Goal: Task Accomplishment & Management: Manage account settings

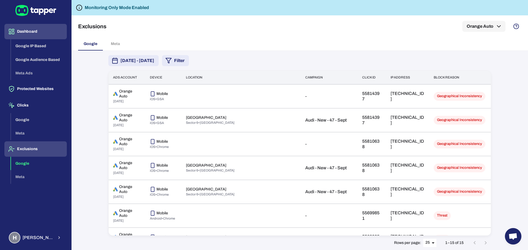
click at [31, 31] on button "Dashboard" at bounding box center [35, 31] width 62 height 15
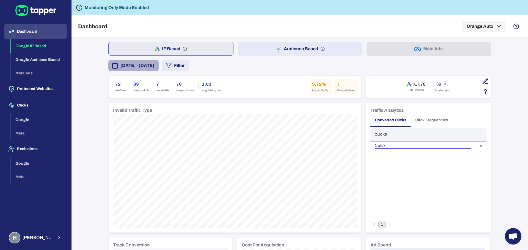
click at [154, 66] on span "[DATE] - [DATE]" at bounding box center [137, 65] width 34 height 7
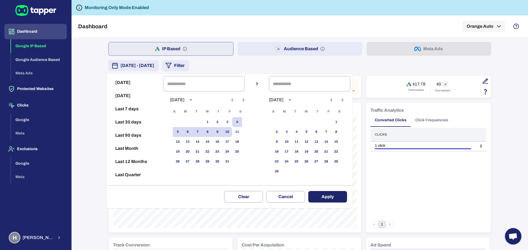
click at [127, 86] on button "Today" at bounding box center [135, 82] width 52 height 13
type input "**********"
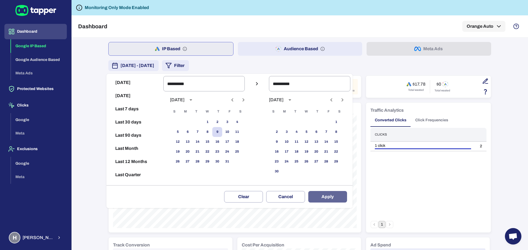
click at [337, 198] on button "Apply" at bounding box center [327, 197] width 39 height 12
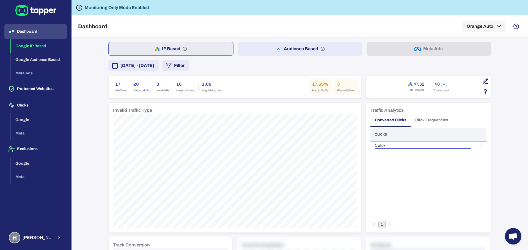
click at [154, 66] on span "October 9, 2025 - October 9, 2025" at bounding box center [137, 65] width 34 height 7
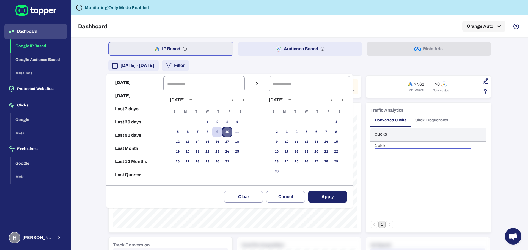
click at [230, 134] on button "10" at bounding box center [227, 132] width 10 height 10
type input "**********"
click at [230, 134] on button "10" at bounding box center [227, 132] width 10 height 10
click at [341, 191] on button "Apply" at bounding box center [327, 197] width 39 height 12
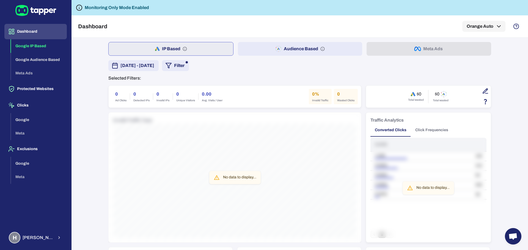
drag, startPoint x: 39, startPoint y: 28, endPoint x: 372, endPoint y: 39, distance: 333.0
click at [39, 28] on button "Dashboard" at bounding box center [35, 31] width 62 height 15
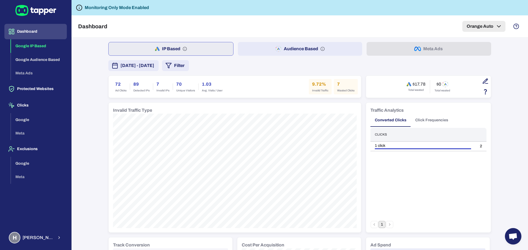
click at [489, 25] on button "Orange Auto" at bounding box center [483, 26] width 43 height 11
click at [47, 83] on div at bounding box center [264, 125] width 528 height 250
click at [21, 107] on button "Clicks" at bounding box center [35, 105] width 62 height 15
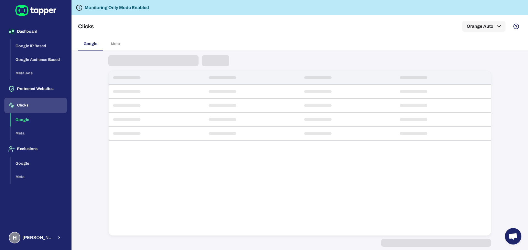
click at [37, 93] on button "Protected Websites" at bounding box center [35, 88] width 62 height 15
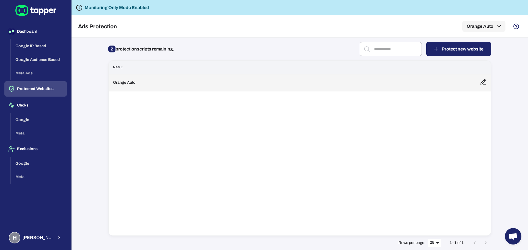
click at [485, 85] on icon at bounding box center [483, 82] width 7 height 7
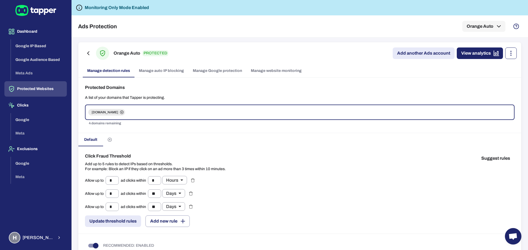
click at [509, 55] on icon "button" at bounding box center [510, 53] width 7 height 7
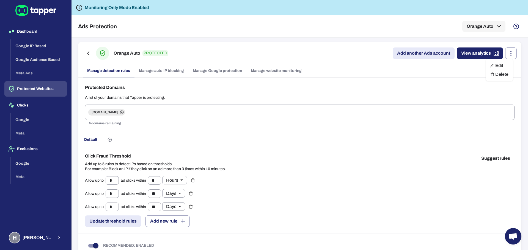
click at [502, 75] on li "Delete" at bounding box center [499, 74] width 27 height 9
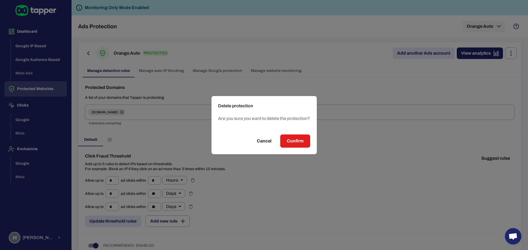
click at [297, 140] on span "Confirm" at bounding box center [295, 141] width 17 height 7
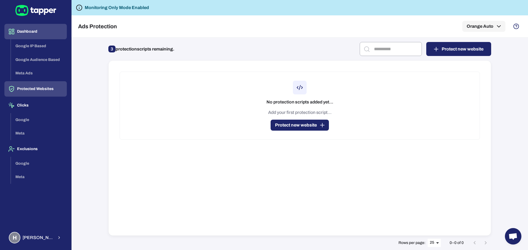
click at [38, 29] on button "Dashboard" at bounding box center [35, 31] width 62 height 15
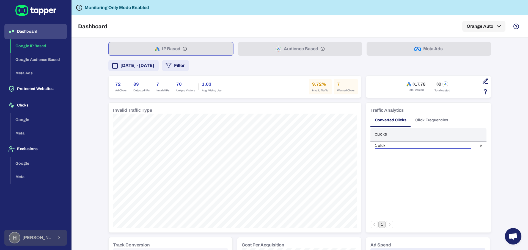
click at [51, 232] on button "H Hamid Moaref" at bounding box center [35, 238] width 62 height 16
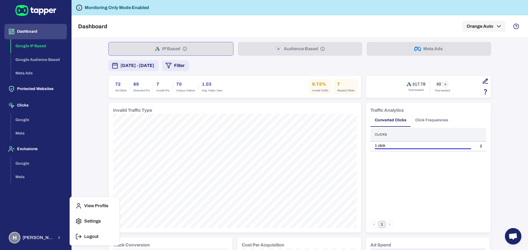
click at [83, 220] on button "Settings" at bounding box center [94, 221] width 45 height 13
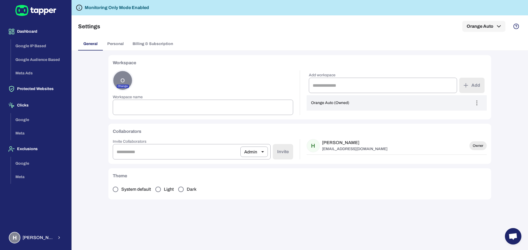
type input "**********"
click at [480, 106] on button "button" at bounding box center [476, 103] width 11 height 11
click at [458, 117] on ul "Delete workspace" at bounding box center [460, 115] width 45 height 13
click at [390, 225] on div at bounding box center [264, 125] width 528 height 250
click at [115, 44] on span "Personal" at bounding box center [115, 44] width 16 height 5
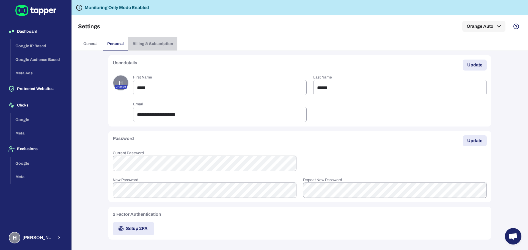
click at [150, 43] on span "Billing & Subscription" at bounding box center [152, 44] width 40 height 5
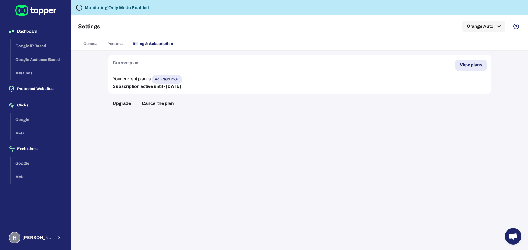
click at [116, 42] on span "Personal" at bounding box center [115, 44] width 16 height 5
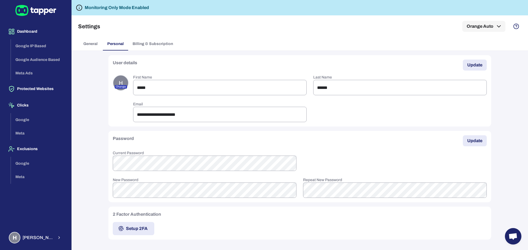
click at [142, 40] on button "Billing & Subscription" at bounding box center [152, 43] width 49 height 13
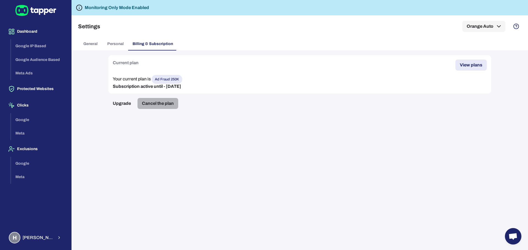
click at [167, 101] on button "Cancel the plan" at bounding box center [157, 103] width 41 height 11
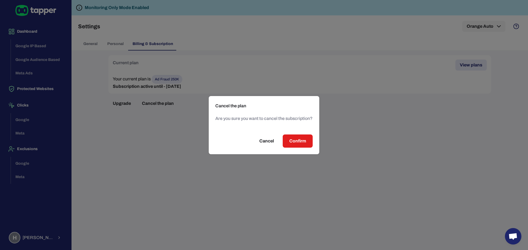
click at [301, 144] on span "Confirm" at bounding box center [297, 141] width 17 height 7
